Goal: Task Accomplishment & Management: Manage account settings

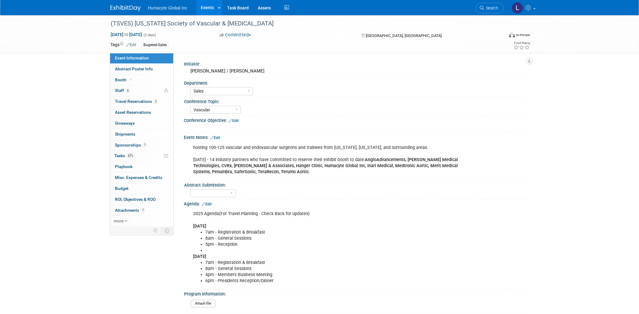
select select "Sales"
select select "Vascular"
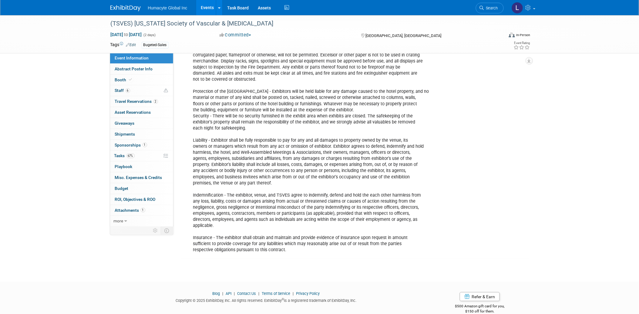
click at [209, 8] on link "Events" at bounding box center [207, 7] width 22 height 15
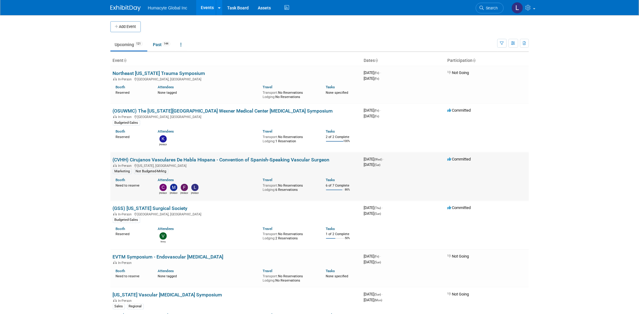
click at [179, 158] on link "(CVHH) Cirujanos Vasculares De Habla Hispana - Convention of Spanish-Speaking V…" at bounding box center [221, 160] width 217 height 6
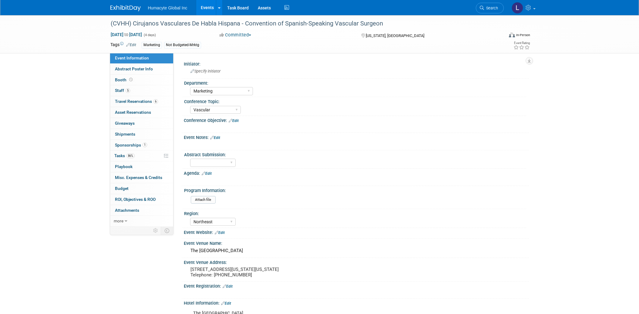
select select "Marketing"
select select "Vascular"
select select "Northeast"
click at [123, 156] on span "Tasks 86%" at bounding box center [124, 155] width 20 height 5
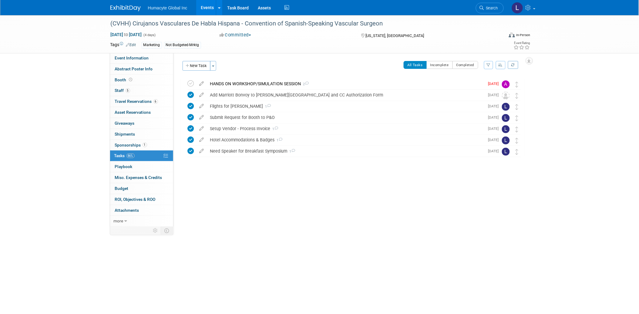
click at [199, 71] on div "New Task Toggle Dropdown Create a new task for this event Copy tasks from anoth…" at bounding box center [200, 68] width 39 height 14
click at [197, 66] on button "New Task" at bounding box center [197, 66] width 28 height 10
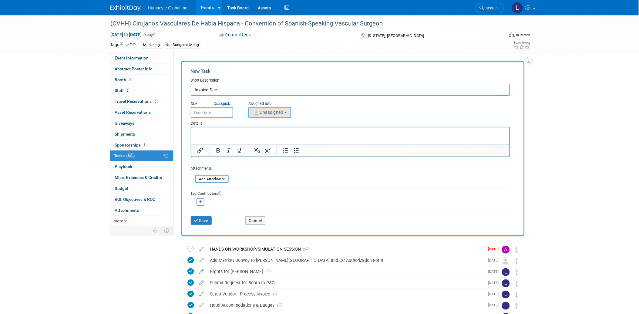
type input "Invoice Due"
click at [277, 112] on span "Unassigned" at bounding box center [268, 112] width 31 height 5
click at [275, 127] on input "text" at bounding box center [280, 127] width 61 height 10
type input "[PERSON_NAME]"
click at [283, 140] on label "Linda Hamilton (me)" at bounding box center [283, 140] width 63 height 10
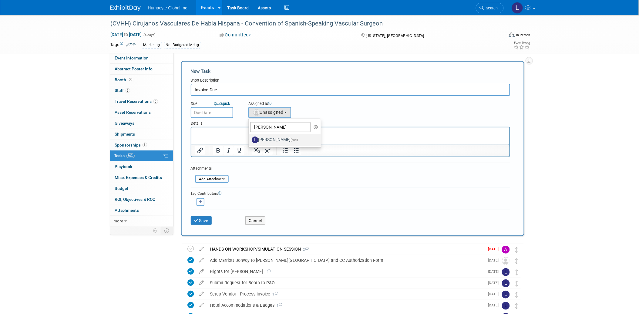
click at [250, 140] on input "Linda Hamilton (me)" at bounding box center [248, 139] width 4 height 4
select select "37db9ad9-d629-4432-a702-64294516bf75"
click at [214, 111] on input "text" at bounding box center [212, 112] width 42 height 11
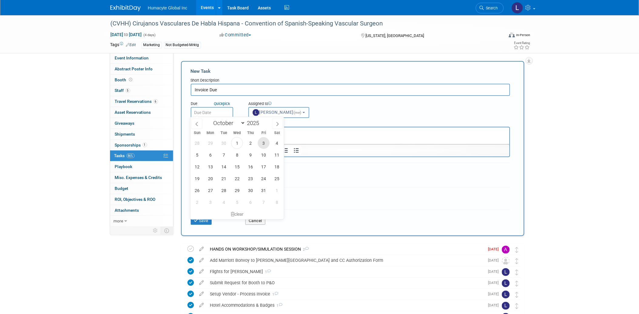
click at [262, 140] on span "3" at bounding box center [264, 143] width 12 height 12
type input "Oct 3, 2025"
drag, startPoint x: 15, startPoint y: 8, endPoint x: 206, endPoint y: 134, distance: 228.6
click at [206, 137] on div "28 29 30 1 2 3 4 5 6 7 8 9 10 11 12 13 14 15 16 17 18 19 20 21 22 23 24 25 26 2…" at bounding box center [236, 172] width 93 height 71
click at [372, 130] on p "Rich Text Area. Press ALT-0 for help." at bounding box center [350, 133] width 311 height 6
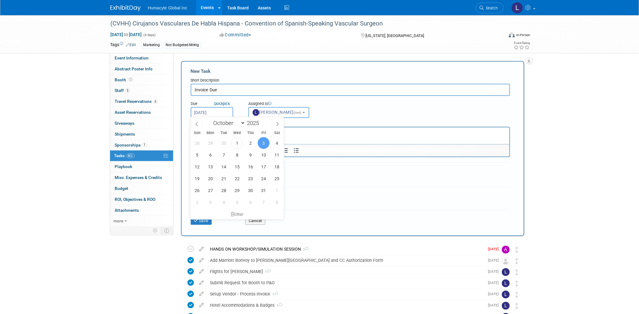
click at [371, 131] on p "Rich Text Area. Press ALT-0 for help." at bounding box center [350, 133] width 311 height 6
click at [368, 132] on p "Rich Text Area. Press ALT-0 for help." at bounding box center [350, 133] width 311 height 6
click at [360, 136] on html at bounding box center [350, 131] width 318 height 8
click at [356, 136] on html at bounding box center [350, 131] width 318 height 8
click at [257, 92] on input "Invoice Due" at bounding box center [350, 90] width 319 height 12
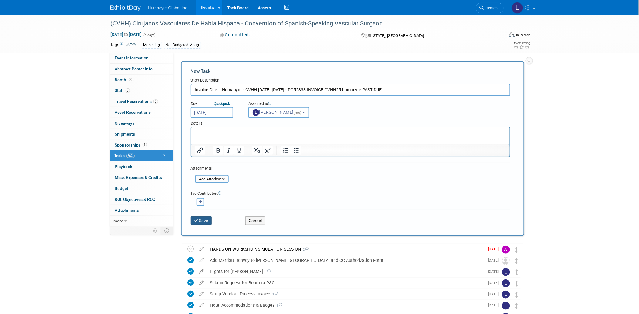
type input "Invoice Due - Humacyte - CVHH October 8-11, 2025 - PO52338 INVOICE CVHH25-humac…"
click at [205, 217] on button "Save" at bounding box center [201, 220] width 21 height 8
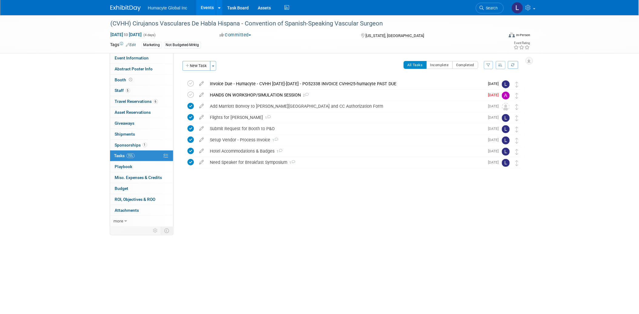
click at [286, 84] on div "Invoice Due - Humacyte - CVHH October 8-11, 2025 - PO52338 INVOICE CVHH25-humac…" at bounding box center [346, 84] width 278 height 10
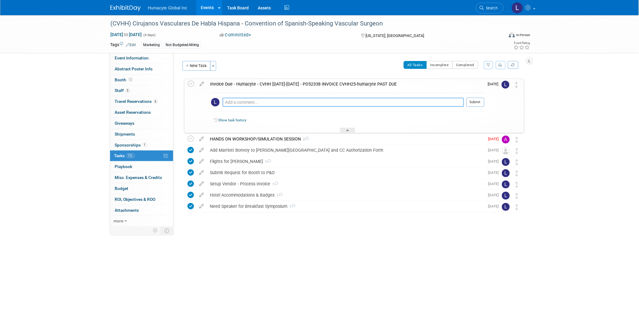
click at [259, 102] on textarea at bounding box center [343, 102] width 241 height 9
paste textarea "Daphne Rosenbaum Office Manager/ Accounting/ Conference Coordinator o (503) 635…"
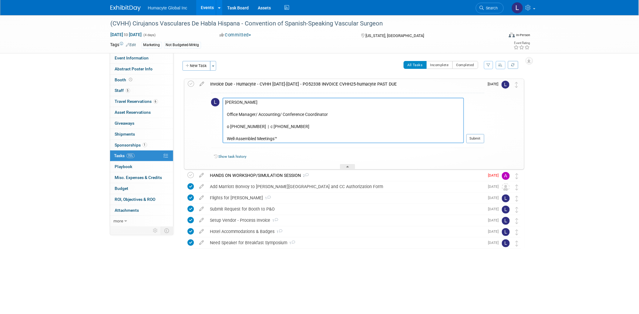
scroll to position [16, 0]
click at [254, 109] on textarea "Daphne Rosenbaum Office Manager/ Accounting/ Conference Coordinator o (503) 635…" at bounding box center [343, 120] width 241 height 45
click at [232, 120] on textarea "Daphne Rosenbaum Office Manager/ Accounting/ Conference Coordinator o (503) 635…" at bounding box center [343, 120] width 241 height 45
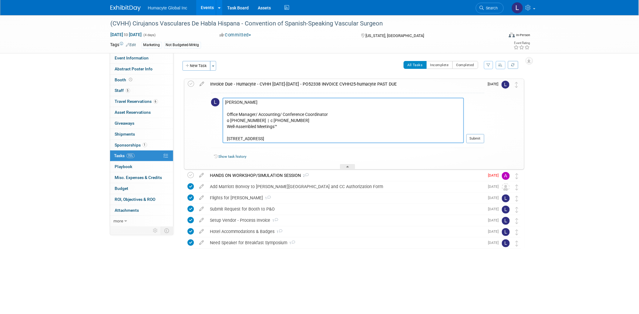
click at [227, 131] on textarea "Daphne Rosenbaum Office Manager/ Accounting/ Conference Coordinator o (503) 635…" at bounding box center [343, 120] width 241 height 45
click at [236, 114] on textarea "Daphne Rosenbaum Office Manager/ Accounting/ Conference Coordinator o (503) 635…" at bounding box center [343, 120] width 241 height 45
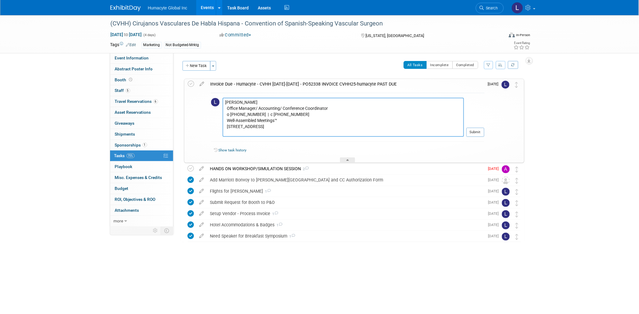
click at [231, 101] on textarea "Daphne Rosenbaum Office Manager/ Accounting/ Conference Coordinator o (503) 635…" at bounding box center [343, 117] width 241 height 39
type textarea "Daphne Rosenbaum Office Manager/ Accounting/ Conference Coordinator o (503) 635…"
click at [481, 132] on button "Submit" at bounding box center [476, 132] width 18 height 9
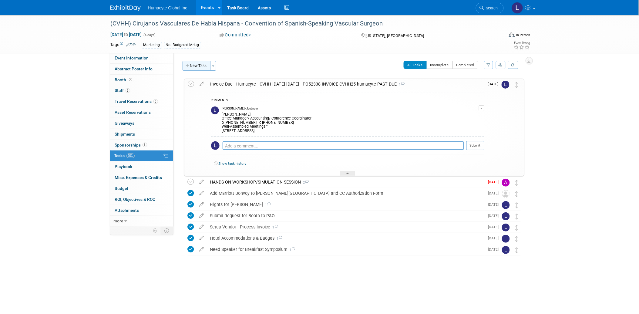
click at [190, 67] on button "New Task" at bounding box center [197, 66] width 28 height 10
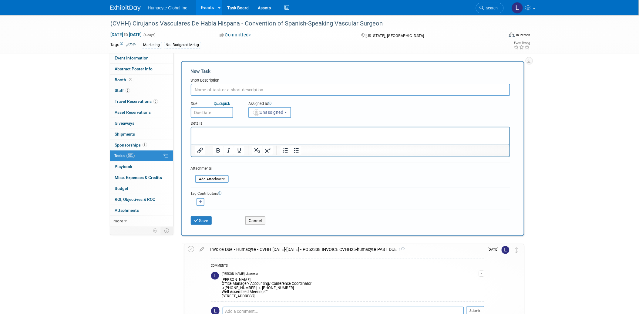
click at [214, 92] on input "text" at bounding box center [350, 90] width 319 height 12
type input "C"
type input "KOL Expense Reporting Doc"
